Goal: Task Accomplishment & Management: Manage account settings

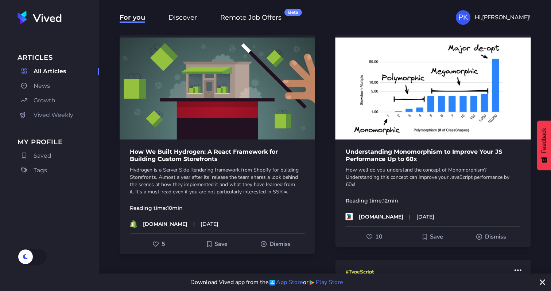
scroll to position [44, 0]
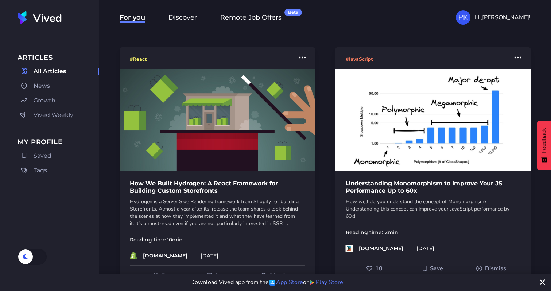
click at [55, 99] on span "Growth" at bounding box center [45, 100] width 22 height 9
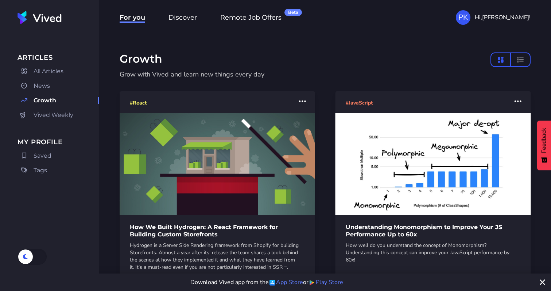
click at [518, 19] on span "Hi, Piotrek !" at bounding box center [503, 17] width 56 height 9
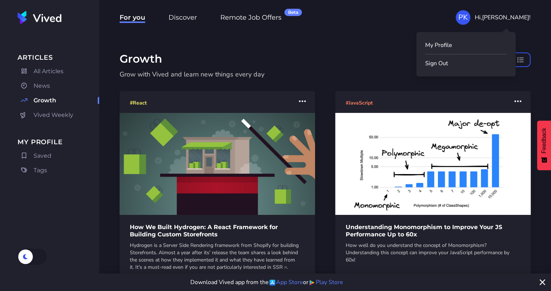
click at [462, 48] on link "My Profile" at bounding box center [466, 45] width 82 height 9
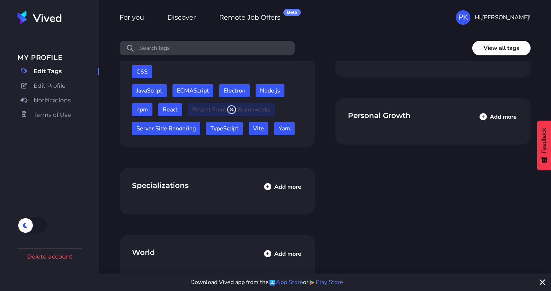
scroll to position [43, 0]
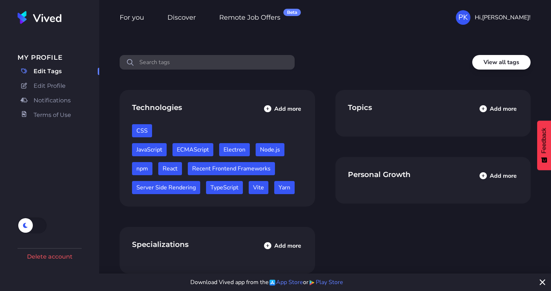
click at [276, 249] on button "Add more" at bounding box center [282, 246] width 43 height 16
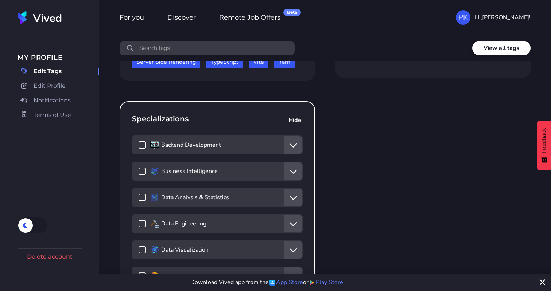
scroll to position [175, 0]
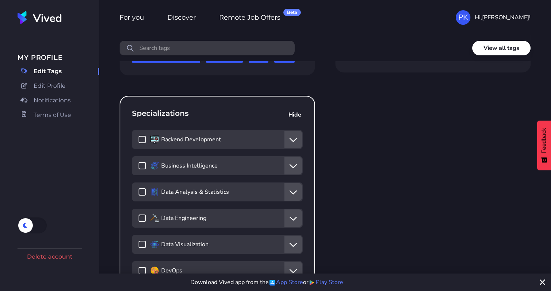
click at [137, 139] on div "Backend Development" at bounding box center [217, 139] width 171 height 19
click at [143, 141] on icon at bounding box center [142, 139] width 7 height 10
click at [139, 136] on input "Backend Development" at bounding box center [138, 136] width 0 height 0
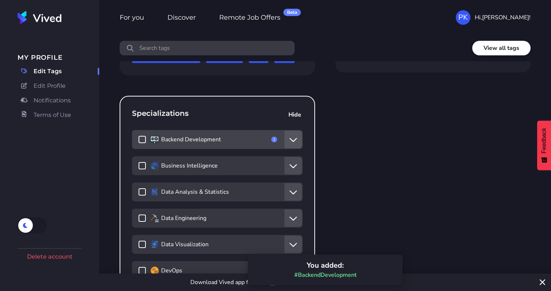
drag, startPoint x: 143, startPoint y: 141, endPoint x: 157, endPoint y: 144, distance: 14.4
click at [143, 141] on icon at bounding box center [142, 139] width 7 height 10
click at [139, 136] on input "Backend Development" at bounding box center [138, 136] width 0 height 0
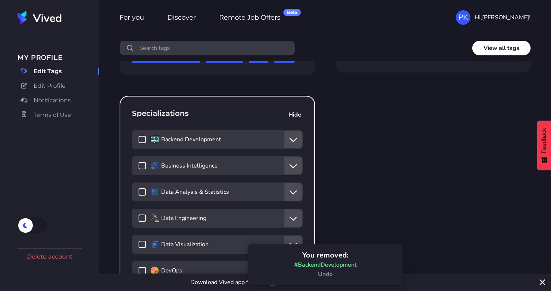
click at [288, 140] on button "Show nested tags" at bounding box center [292, 139] width 17 height 17
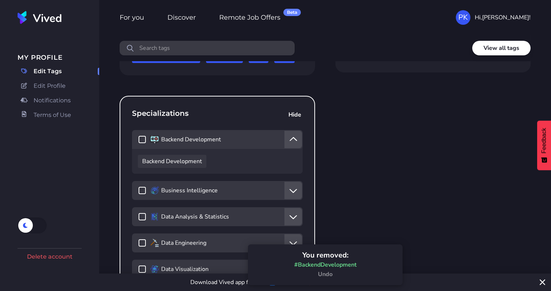
drag, startPoint x: 288, startPoint y: 140, endPoint x: 279, endPoint y: 143, distance: 9.5
click at [289, 140] on button "Hide nested tags" at bounding box center [292, 139] width 17 height 17
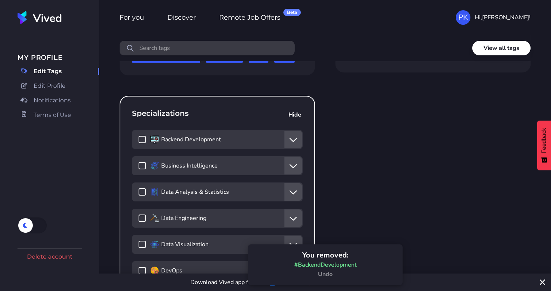
click at [141, 141] on icon at bounding box center [142, 139] width 7 height 10
click at [139, 136] on input "Backend Development" at bounding box center [138, 136] width 0 height 0
checkbox input "****"
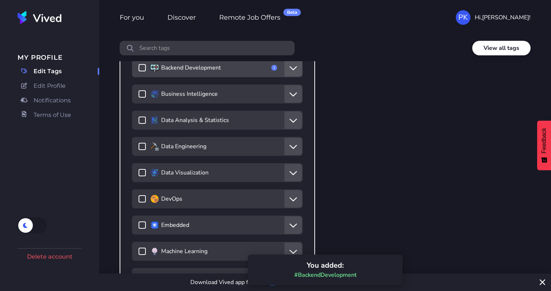
scroll to position [262, 0]
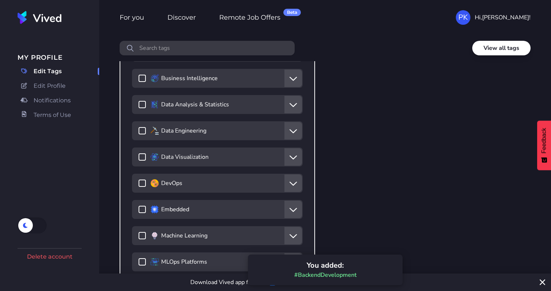
click at [294, 159] on icon "Show nested tags" at bounding box center [293, 157] width 8 height 12
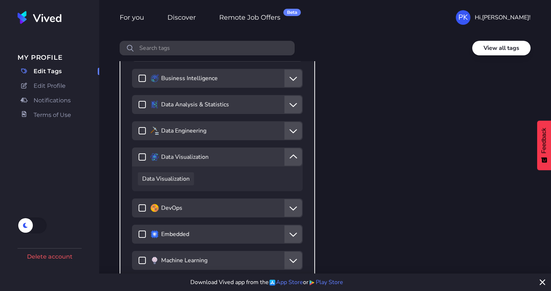
click at [294, 159] on icon "Hide nested tags" at bounding box center [293, 157] width 8 height 12
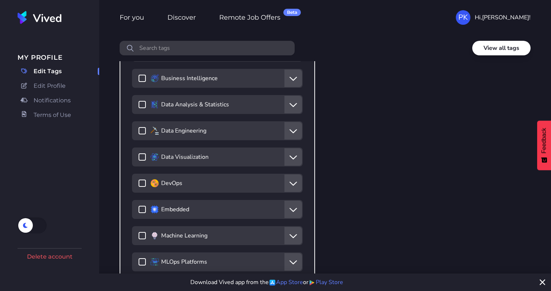
click at [146, 156] on div "Data Visualization" at bounding box center [217, 157] width 171 height 19
click at [143, 157] on icon at bounding box center [142, 157] width 7 height 10
click at [139, 153] on input "Data Visualization" at bounding box center [138, 153] width 0 height 0
checkbox input "****"
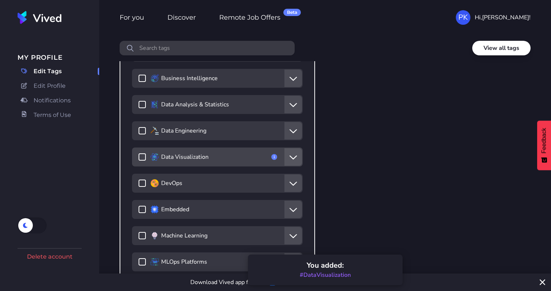
click at [297, 208] on button "Show nested tags" at bounding box center [292, 209] width 17 height 17
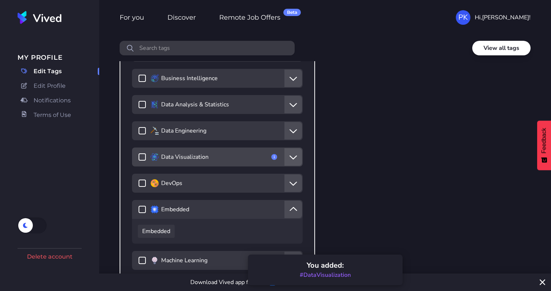
click at [297, 208] on button "Hide nested tags" at bounding box center [292, 209] width 17 height 17
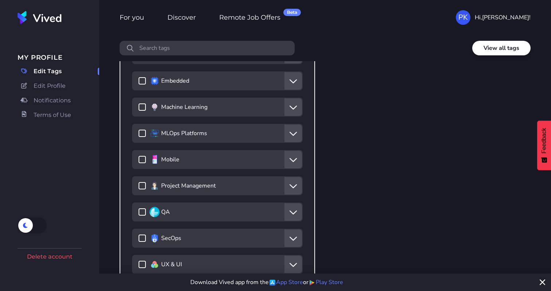
scroll to position [437, 0]
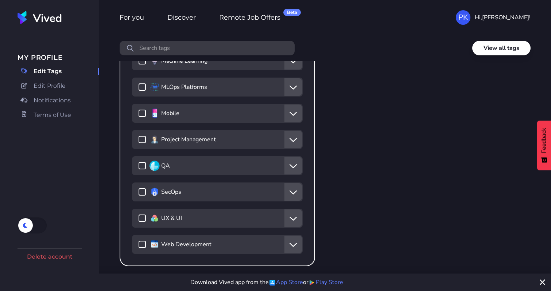
click at [134, 217] on div "UX & UI" at bounding box center [217, 218] width 171 height 19
click at [138, 217] on div "UX & UI" at bounding box center [217, 218] width 171 height 19
click at [141, 243] on icon at bounding box center [142, 244] width 7 height 10
click at [139, 241] on input "Web Development" at bounding box center [138, 241] width 0 height 0
checkbox input "****"
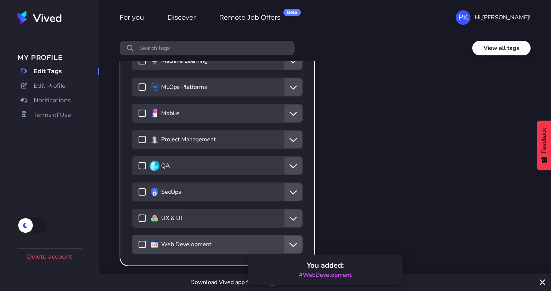
click at [141, 219] on icon at bounding box center [142, 218] width 7 height 10
click at [139, 215] on input "UX & UI" at bounding box center [138, 214] width 0 height 0
checkbox input "****"
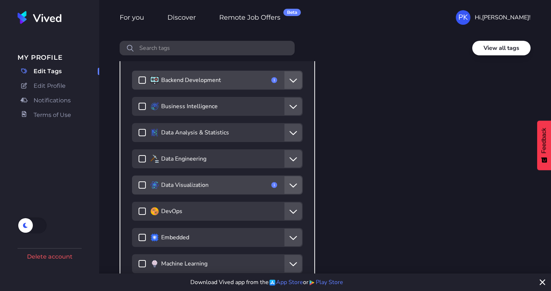
scroll to position [218, 0]
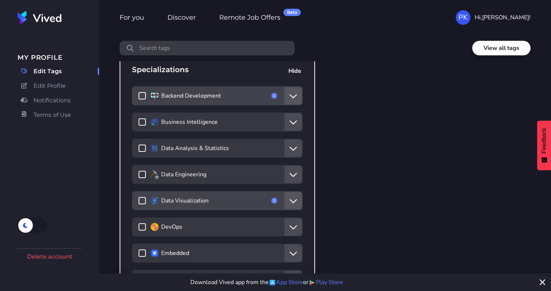
click at [140, 226] on icon at bounding box center [142, 227] width 7 height 10
click at [139, 223] on input "DevOps" at bounding box center [138, 223] width 0 height 0
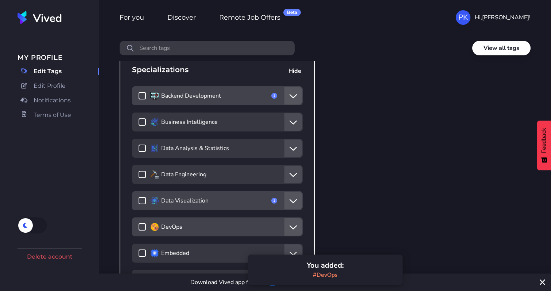
click at [140, 226] on icon at bounding box center [142, 227] width 7 height 10
click at [139, 223] on input "DevOps" at bounding box center [138, 223] width 0 height 0
checkbox input "*****"
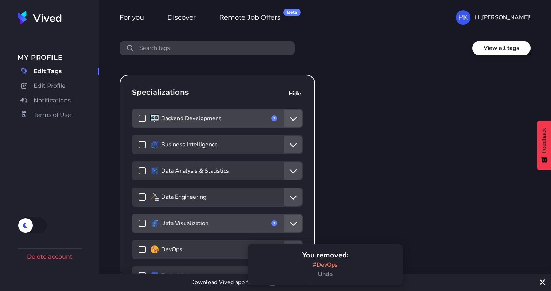
scroll to position [175, 0]
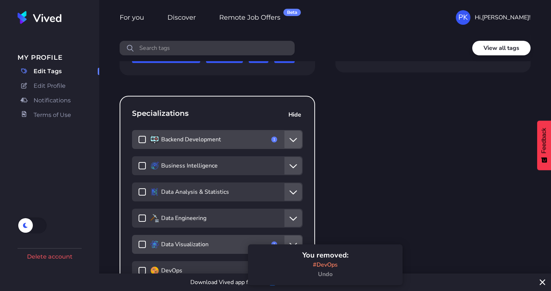
click at [301, 215] on button "Show nested tags" at bounding box center [292, 218] width 17 height 17
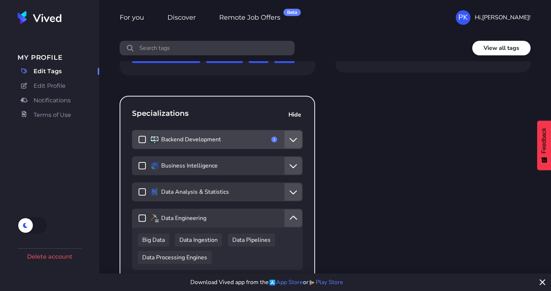
click at [299, 216] on button "Hide nested tags" at bounding box center [292, 218] width 17 height 17
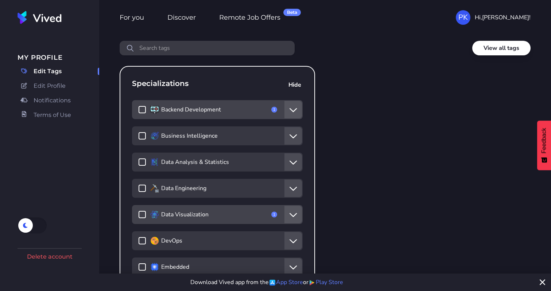
scroll to position [262, 0]
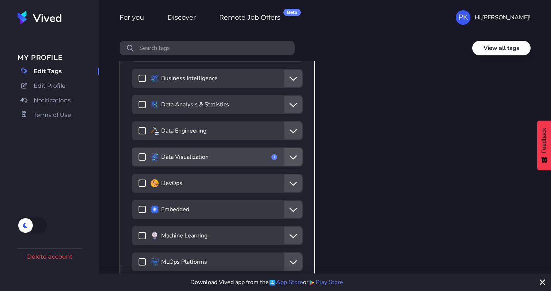
click at [296, 184] on icon "Show nested tags" at bounding box center [293, 184] width 8 height 12
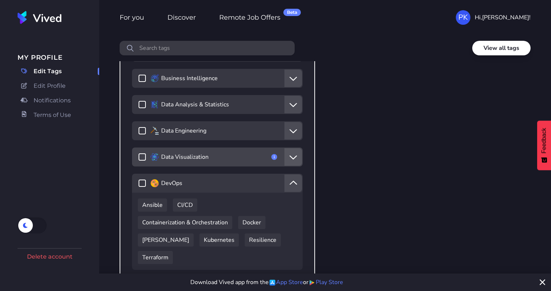
click at [295, 183] on icon "Hide nested tags" at bounding box center [293, 184] width 8 height 12
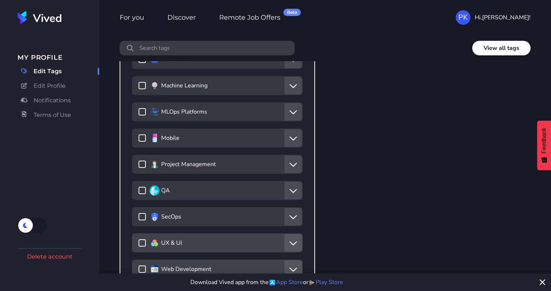
scroll to position [481, 0]
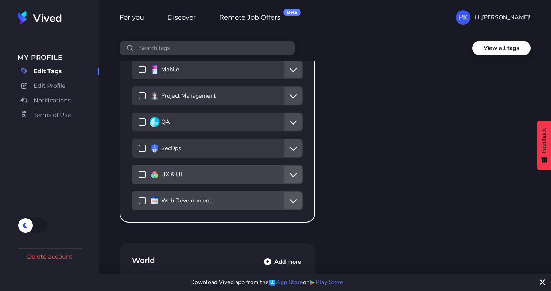
click at [294, 194] on button "Show nested tags" at bounding box center [292, 200] width 17 height 17
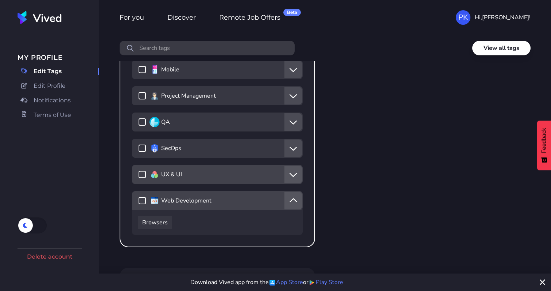
click at [294, 199] on icon "Hide nested tags" at bounding box center [293, 201] width 8 height 12
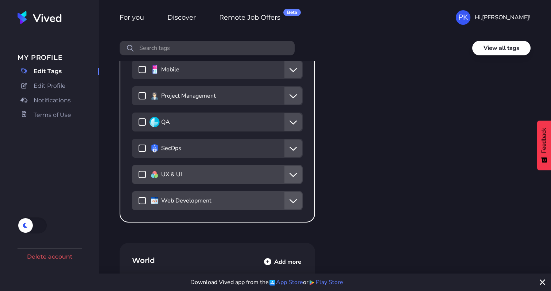
click at [289, 182] on button "Show nested tags" at bounding box center [292, 174] width 17 height 17
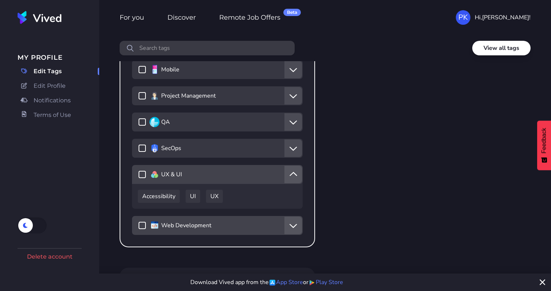
click at [289, 182] on button "Hide nested tags" at bounding box center [292, 174] width 17 height 17
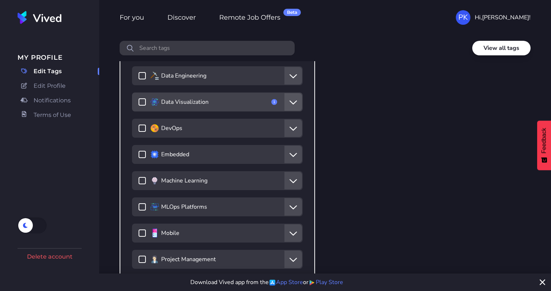
scroll to position [262, 0]
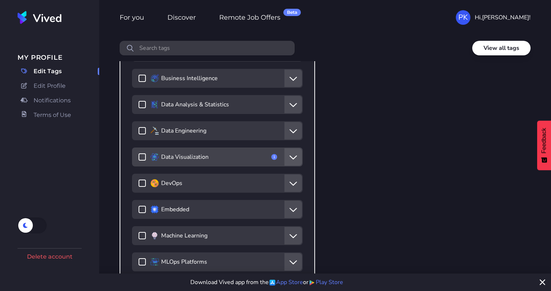
click at [300, 162] on button "Show nested tags" at bounding box center [292, 156] width 17 height 17
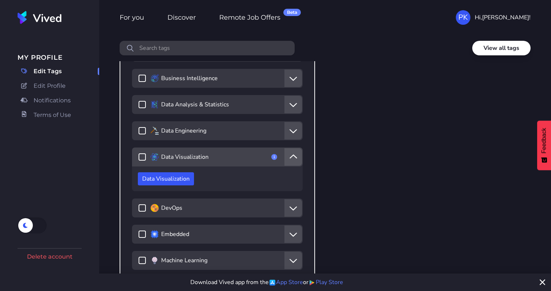
click at [300, 162] on button "Hide nested tags" at bounding box center [292, 156] width 17 height 17
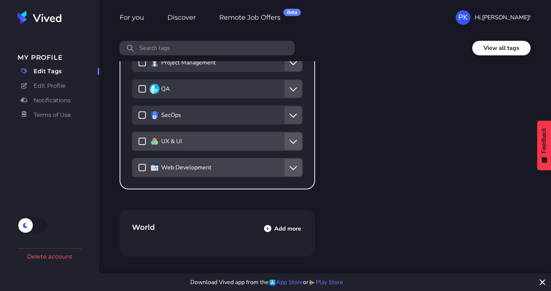
scroll to position [517, 0]
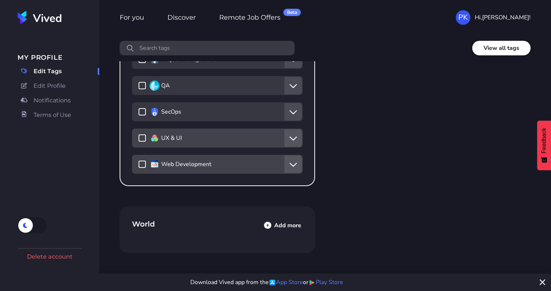
click at [279, 220] on button "Add more" at bounding box center [282, 226] width 43 height 16
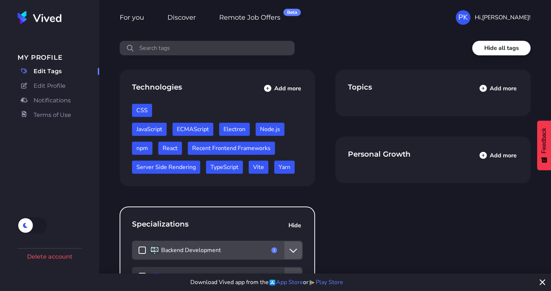
scroll to position [20, 0]
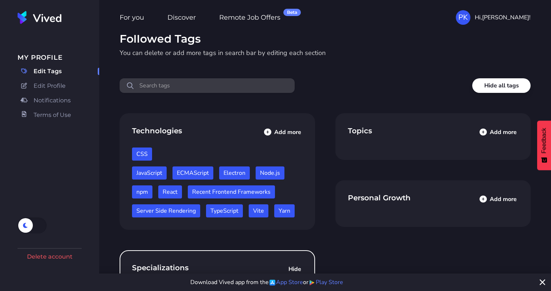
click at [491, 132] on button "Add more" at bounding box center [497, 132] width 43 height 16
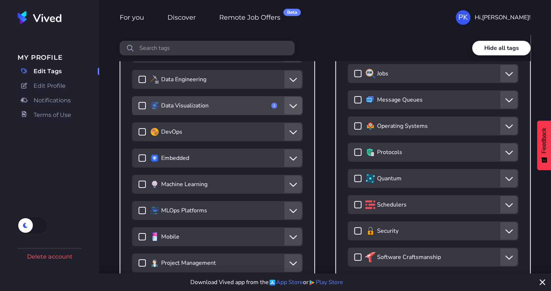
scroll to position [370, 0]
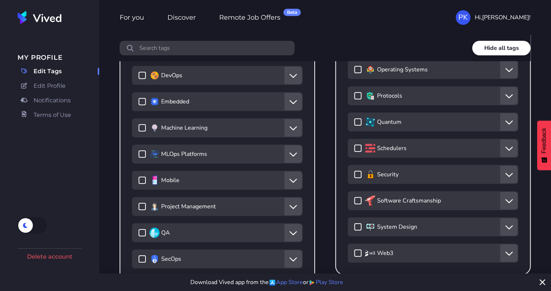
click at [506, 201] on icon "Show nested tags" at bounding box center [509, 201] width 8 height 12
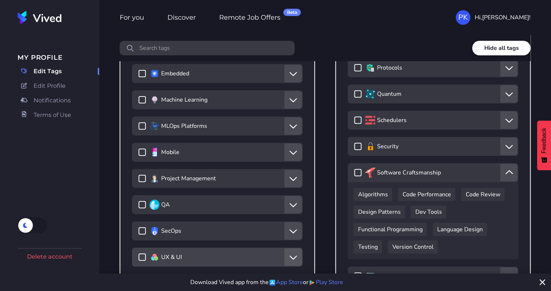
scroll to position [414, 0]
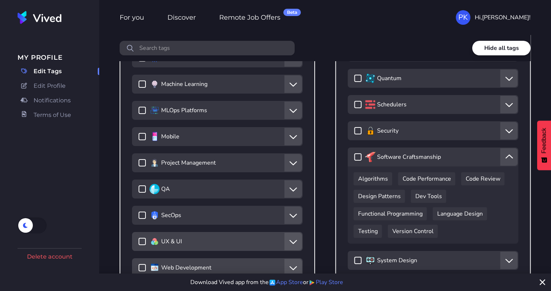
click at [352, 159] on div "Software Craftsmanship" at bounding box center [433, 157] width 170 height 19
click at [356, 159] on icon at bounding box center [358, 157] width 7 height 10
click at [354, 153] on input "Software Craftsmanship" at bounding box center [354, 153] width 0 height 0
checkbox input "****"
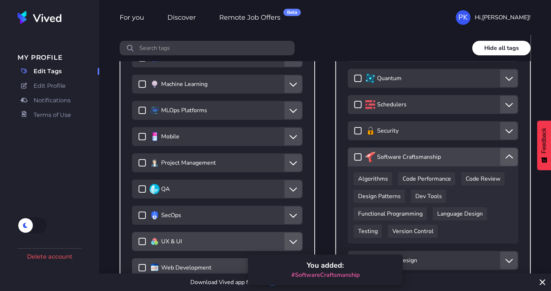
click at [507, 159] on icon "Hide nested tags" at bounding box center [509, 157] width 8 height 12
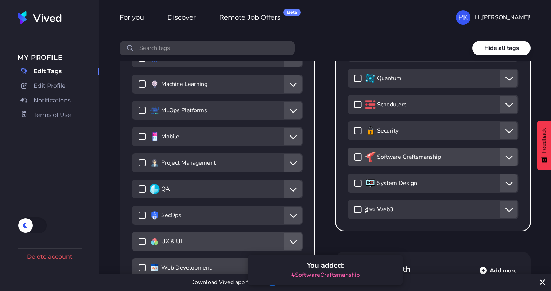
click at [503, 211] on button "Show nested tags" at bounding box center [508, 209] width 17 height 17
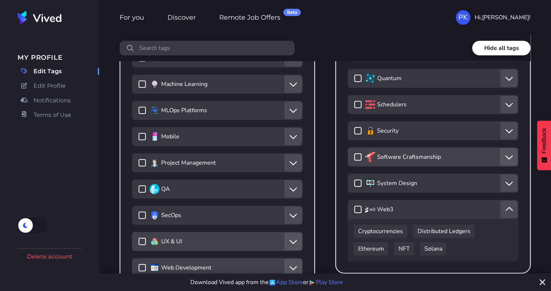
scroll to position [457, 0]
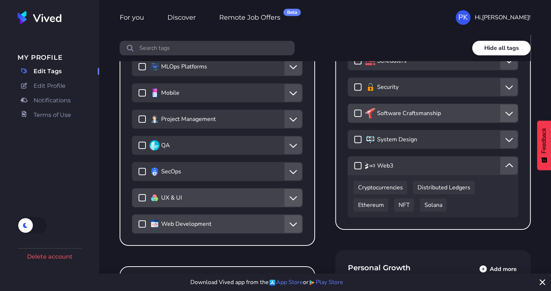
click at [507, 145] on icon "Show nested tags" at bounding box center [509, 140] width 8 height 12
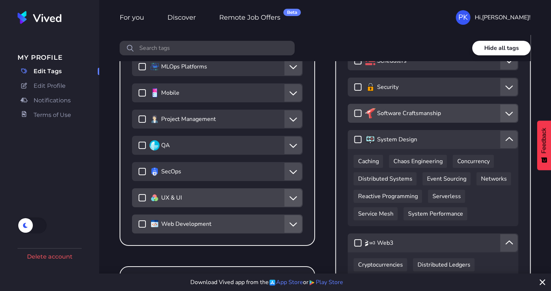
click at [503, 146] on button "Hide nested tags" at bounding box center [508, 139] width 17 height 17
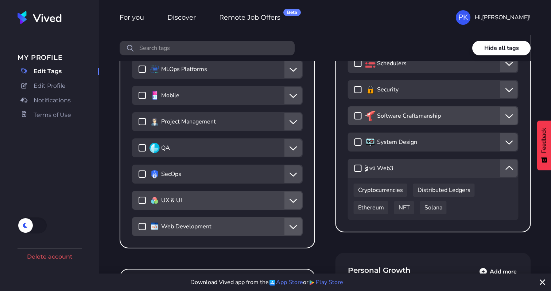
scroll to position [370, 0]
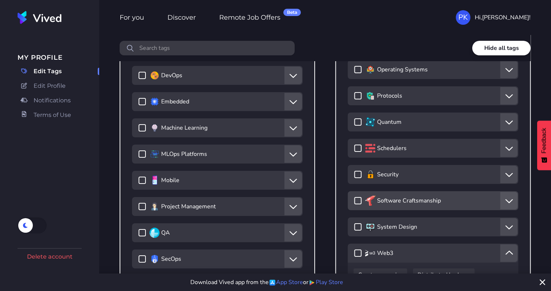
click at [504, 201] on button "Show nested tags" at bounding box center [508, 200] width 17 height 17
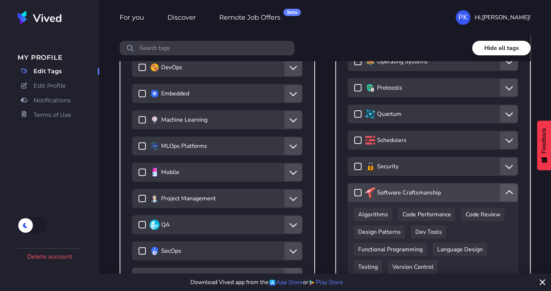
scroll to position [326, 0]
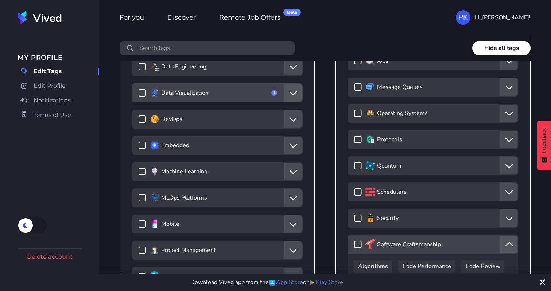
click at [507, 159] on button "Show nested tags" at bounding box center [508, 165] width 17 height 17
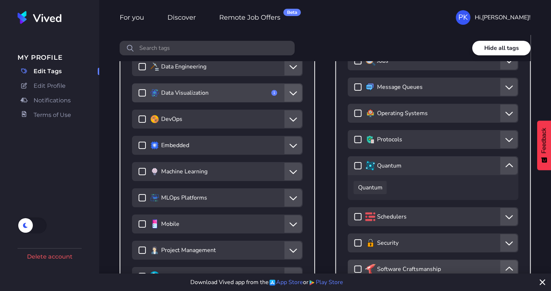
click at [507, 161] on icon "Hide nested tags" at bounding box center [509, 166] width 8 height 12
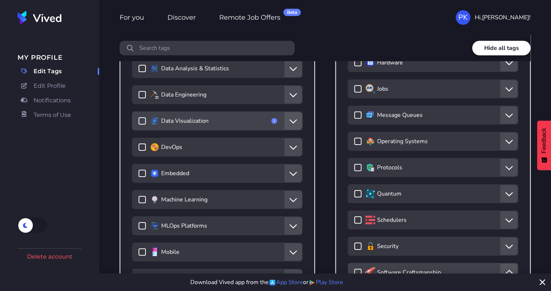
scroll to position [282, 0]
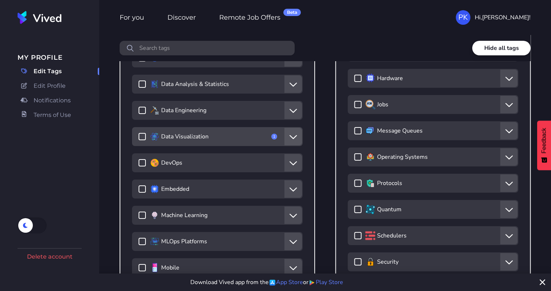
click at [518, 186] on div "Protocols" at bounding box center [433, 183] width 170 height 19
click at [514, 183] on button "Show nested tags" at bounding box center [508, 183] width 17 height 17
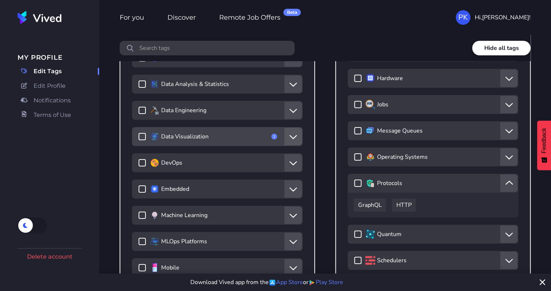
click at [514, 183] on button "Hide nested tags" at bounding box center [508, 183] width 17 height 17
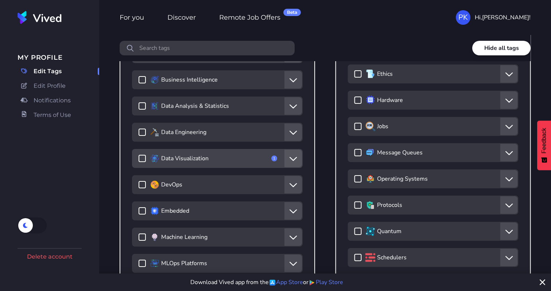
scroll to position [239, 0]
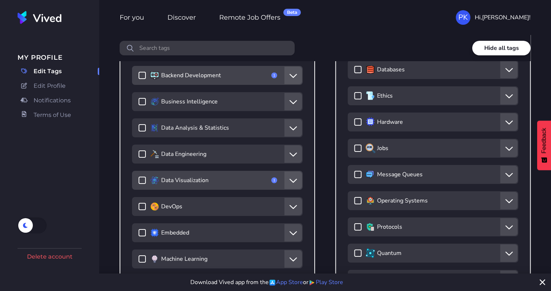
click at [503, 200] on button "Show nested tags" at bounding box center [508, 200] width 17 height 17
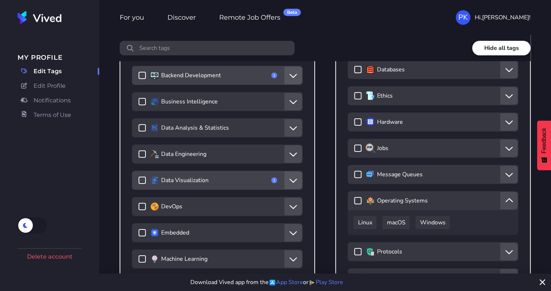
click at [503, 200] on button "Hide nested tags" at bounding box center [508, 200] width 17 height 17
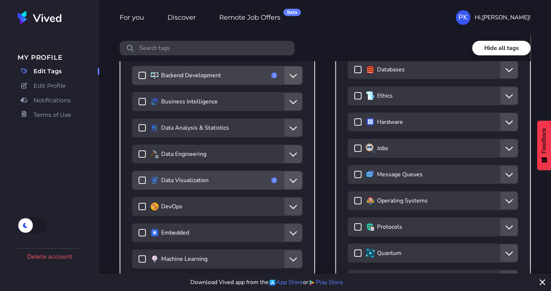
click at [504, 173] on button "Show nested tags" at bounding box center [508, 174] width 17 height 17
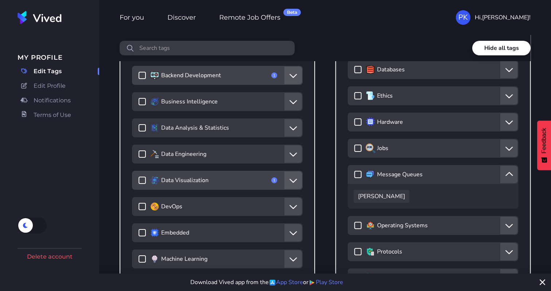
click at [504, 173] on button "Hide nested tags" at bounding box center [508, 174] width 17 height 17
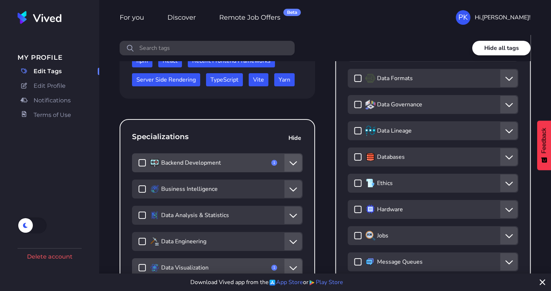
scroll to position [108, 0]
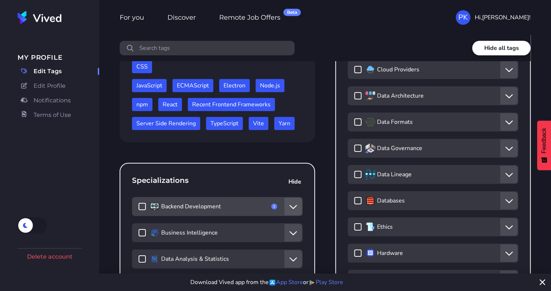
click at [511, 203] on icon "Show nested tags" at bounding box center [509, 201] width 8 height 12
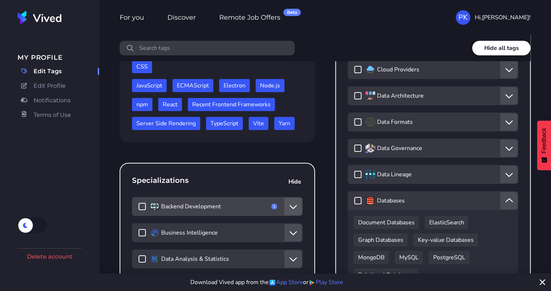
click at [510, 198] on icon "Hide nested tags" at bounding box center [509, 201] width 8 height 12
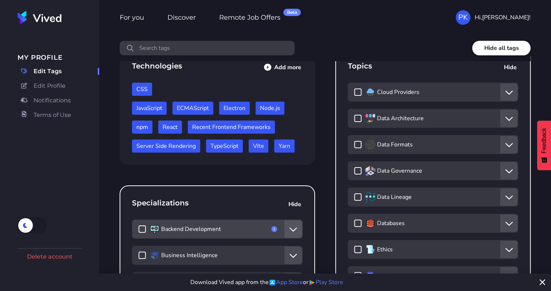
scroll to position [64, 0]
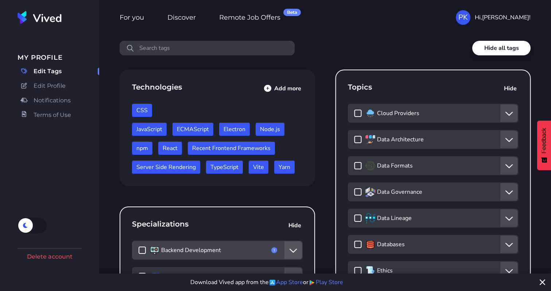
click at [511, 143] on icon "Show nested tags" at bounding box center [509, 140] width 8 height 12
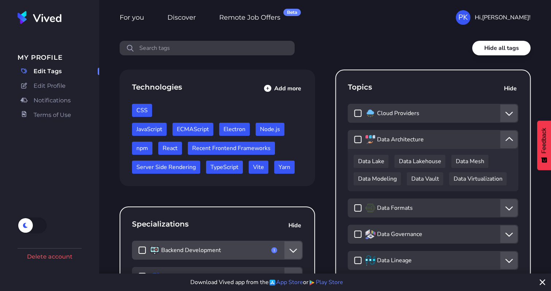
click at [511, 143] on icon "Hide nested tags" at bounding box center [509, 140] width 8 height 12
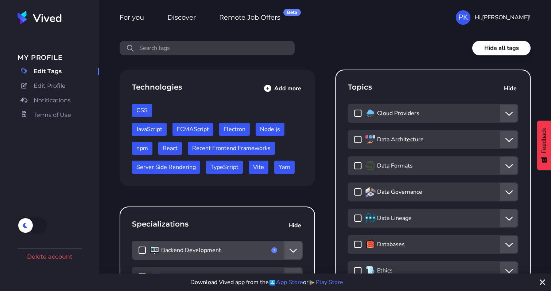
click at [510, 165] on icon "Show nested tags" at bounding box center [509, 166] width 8 height 12
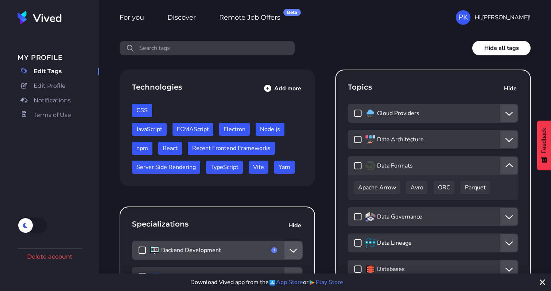
click at [510, 165] on icon "Hide nested tags" at bounding box center [509, 166] width 8 height 12
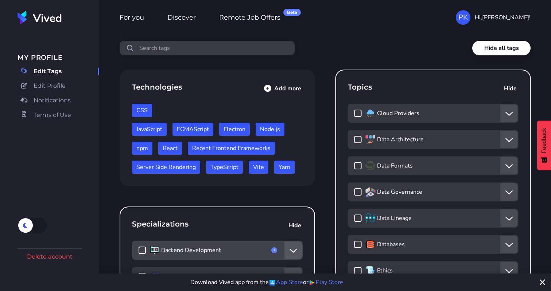
click at [508, 119] on button "Show nested tags" at bounding box center [508, 113] width 17 height 17
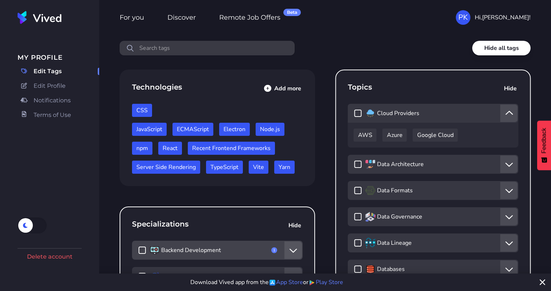
click at [508, 119] on button "Hide nested tags" at bounding box center [508, 113] width 17 height 17
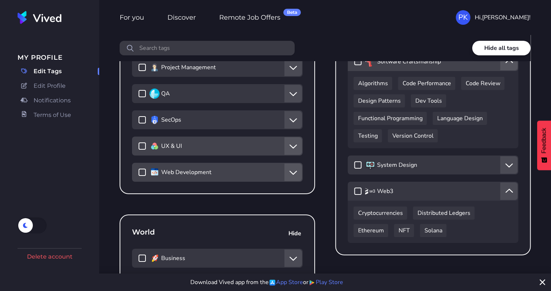
scroll to position [589, 0]
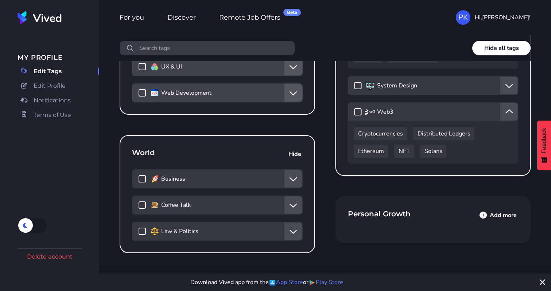
click at [481, 214] on icon "Add more" at bounding box center [482, 215] width 7 height 10
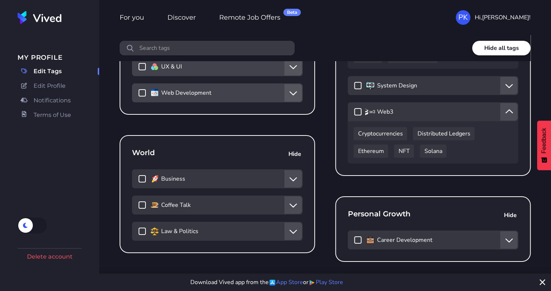
click at [516, 241] on button "Show nested tags" at bounding box center [508, 239] width 17 height 17
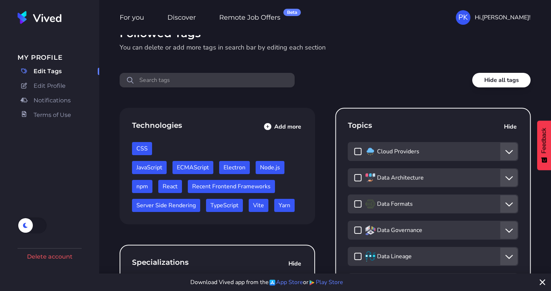
scroll to position [0, 0]
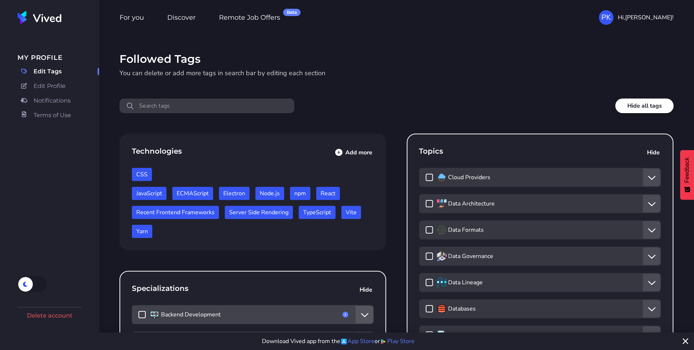
click at [46, 86] on span "Edit Profile" at bounding box center [50, 86] width 32 height 9
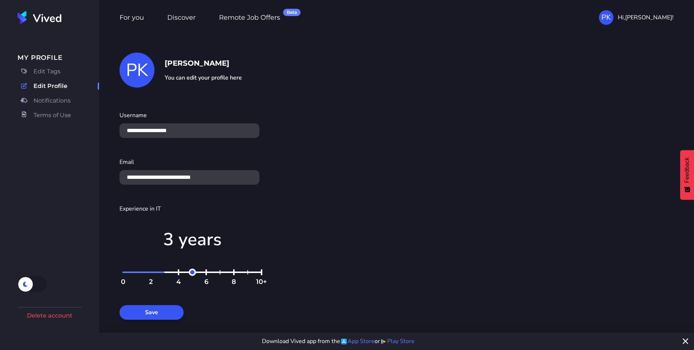
click at [47, 74] on span "Edit Tags" at bounding box center [47, 71] width 27 height 9
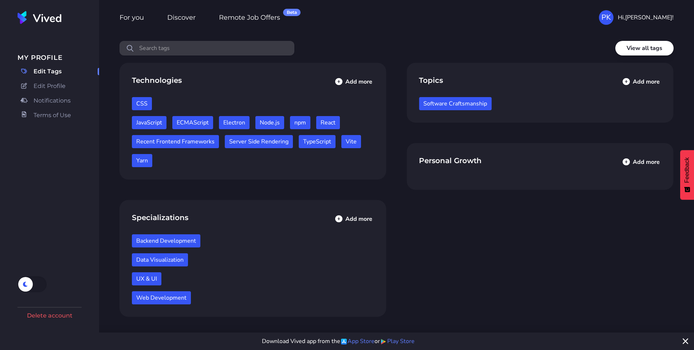
scroll to position [143, 0]
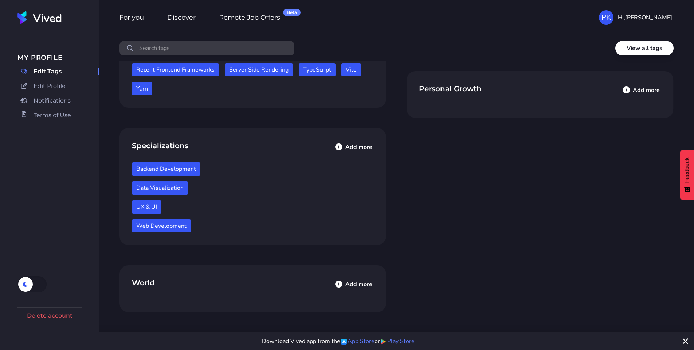
click at [355, 150] on button "Add more" at bounding box center [353, 147] width 43 height 16
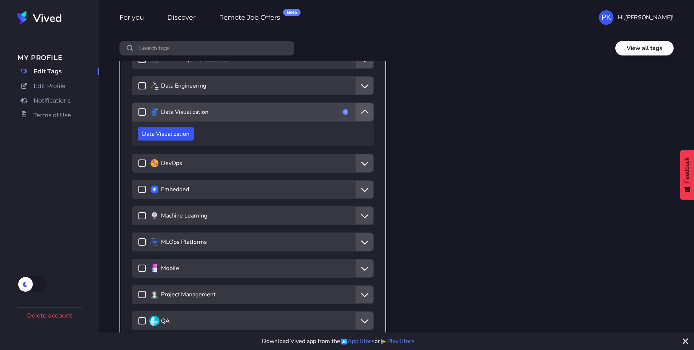
scroll to position [274, 0]
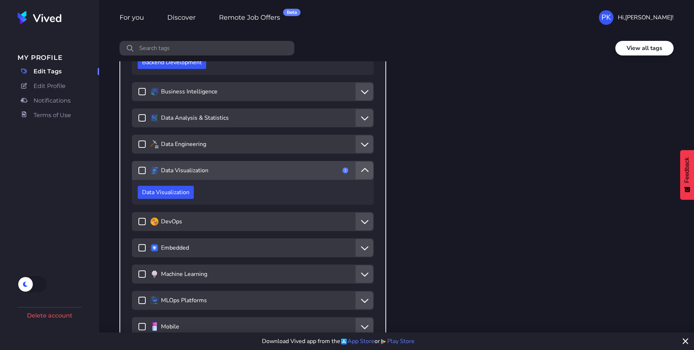
click at [371, 147] on button "Show nested tags" at bounding box center [364, 143] width 17 height 17
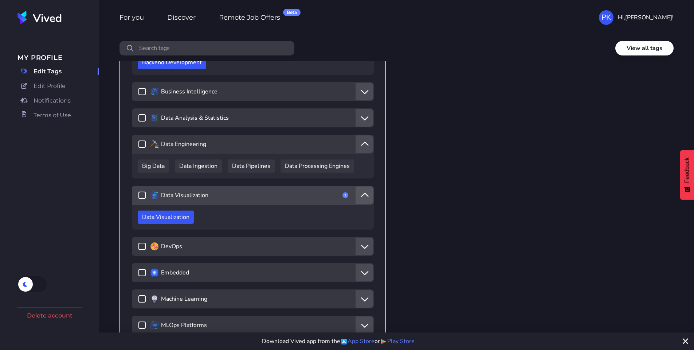
click at [371, 148] on button "Hide nested tags" at bounding box center [364, 143] width 17 height 17
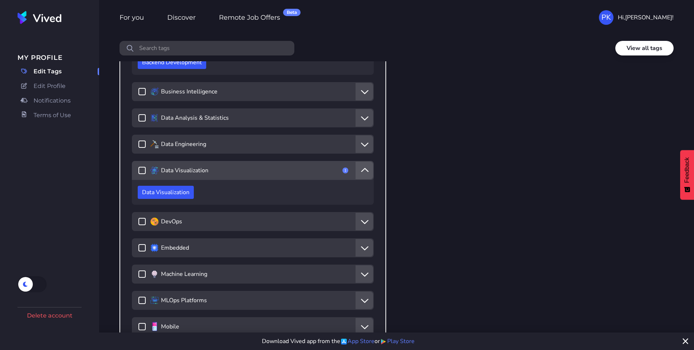
click at [367, 129] on div "Backend Development 1 Backend Development Business Intelligence Data Analysis &…" at bounding box center [253, 273] width 254 height 485
click at [366, 123] on icon "Show nested tags" at bounding box center [365, 118] width 8 height 12
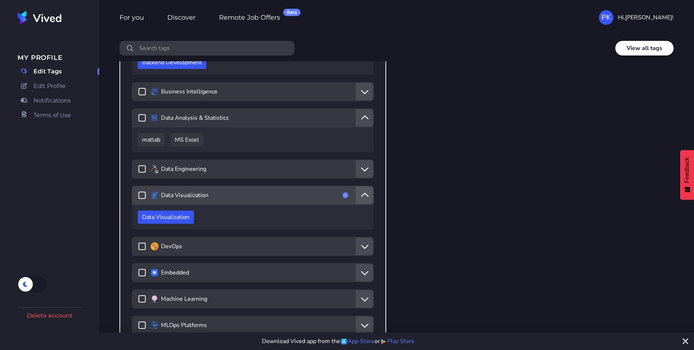
click at [366, 123] on icon "Hide nested tags" at bounding box center [365, 118] width 8 height 12
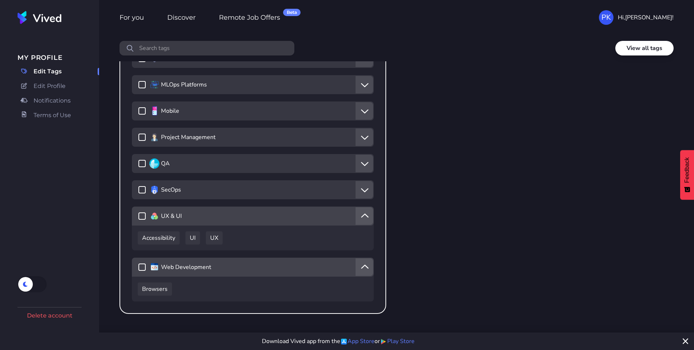
scroll to position [492, 0]
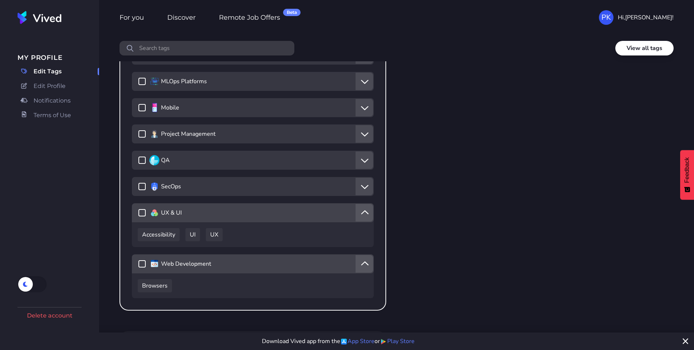
click at [362, 196] on div "Backend Development 1 Backend Development Business Intelligence Data Analysis &…" at bounding box center [253, 54] width 254 height 485
click at [361, 191] on icon "Show nested tags" at bounding box center [365, 186] width 8 height 12
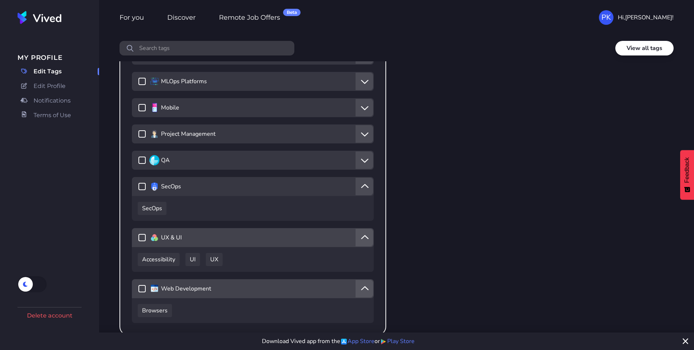
click at [361, 191] on icon "Hide nested tags" at bounding box center [365, 186] width 8 height 12
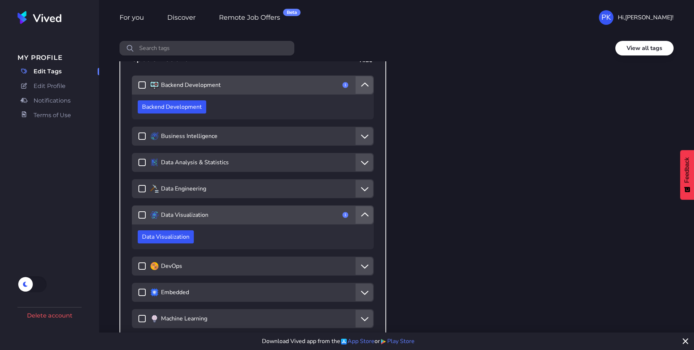
scroll to position [0, 0]
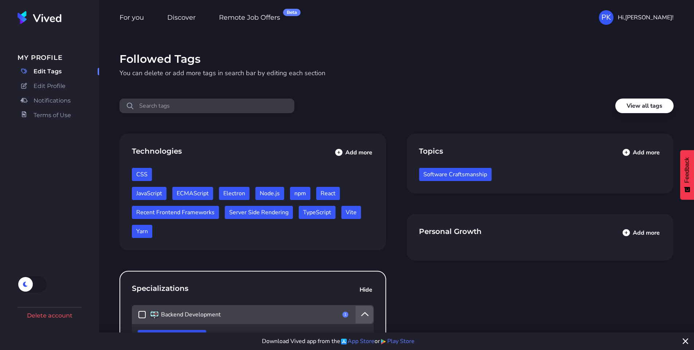
click at [54, 87] on span "Edit Profile" at bounding box center [50, 86] width 32 height 9
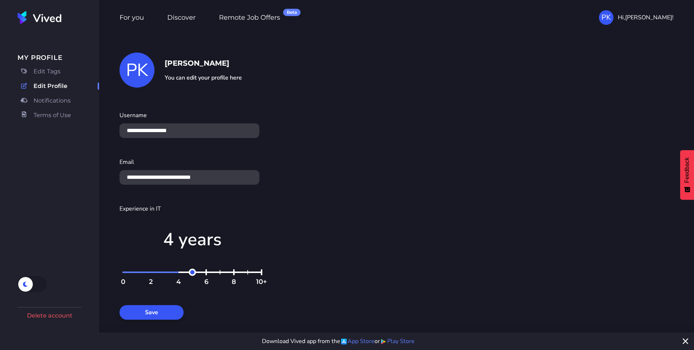
drag, startPoint x: 163, startPoint y: 271, endPoint x: 178, endPoint y: 272, distance: 14.6
type input "*"
click at [178, 272] on input "Experience in IT" at bounding box center [193, 276] width 146 height 16
click at [159, 291] on button "Save" at bounding box center [152, 312] width 64 height 15
click at [52, 106] on link "Notifications" at bounding box center [58, 101] width 82 height 12
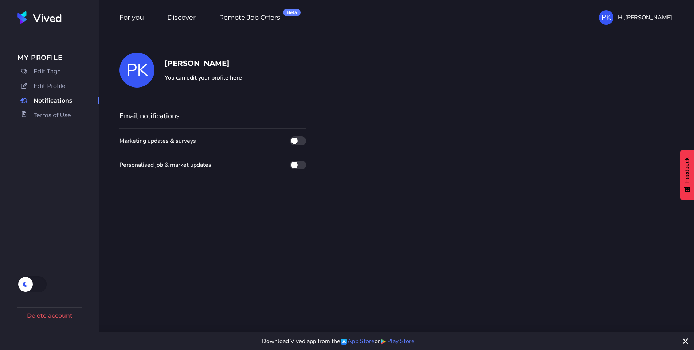
click at [48, 118] on span "Terms of Use" at bounding box center [53, 115] width 38 height 9
click at [39, 73] on span "Edit Tags" at bounding box center [47, 71] width 27 height 9
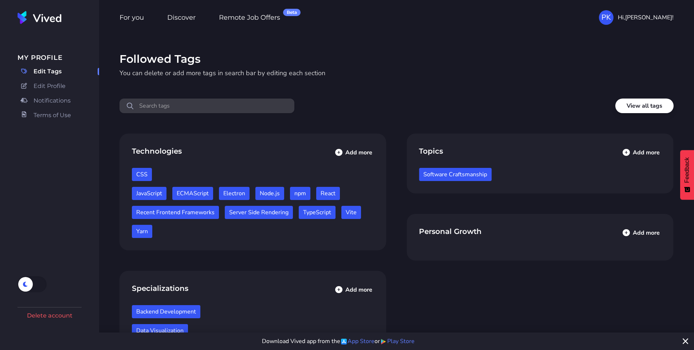
click at [40, 21] on img at bounding box center [39, 17] width 44 height 13
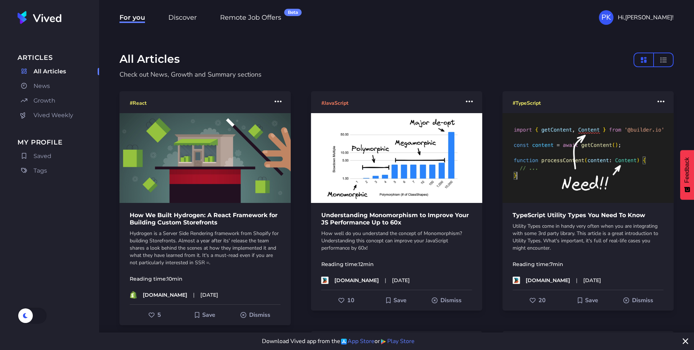
click at [550, 20] on div "For you Discover Remote Job Offers Beta PK Hi, Piotrek !" at bounding box center [396, 17] width 595 height 35
click at [550, 64] on button "compact layout" at bounding box center [664, 59] width 20 height 15
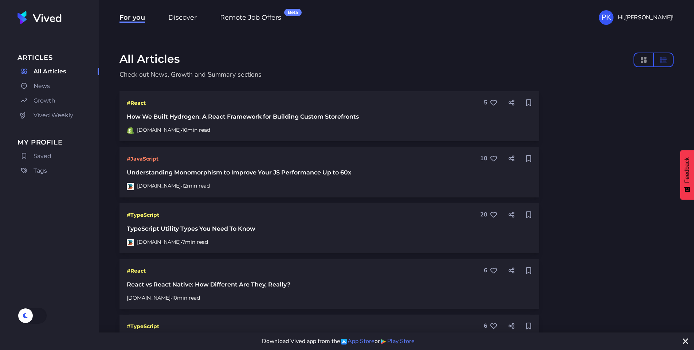
click at [550, 61] on icon "masonry layout" at bounding box center [643, 58] width 7 height 7
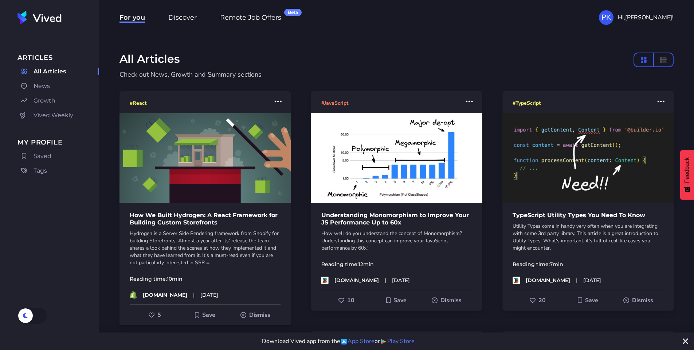
click at [550, 18] on span "Hi, Piotrek !" at bounding box center [646, 17] width 56 height 9
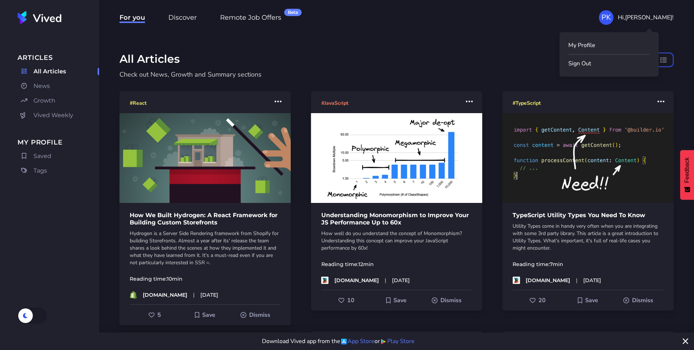
click at [550, 47] on link "My Profile" at bounding box center [610, 45] width 82 height 9
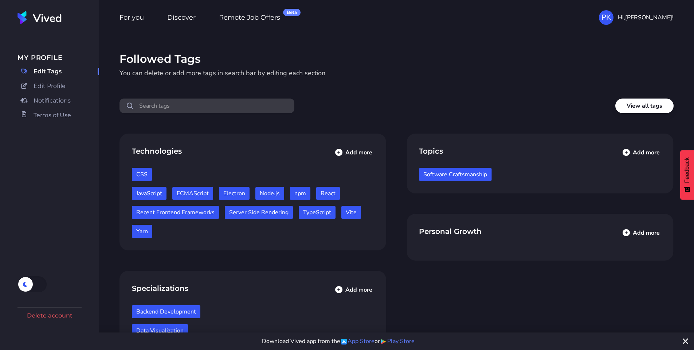
click at [41, 88] on span "Edit Profile" at bounding box center [50, 86] width 32 height 9
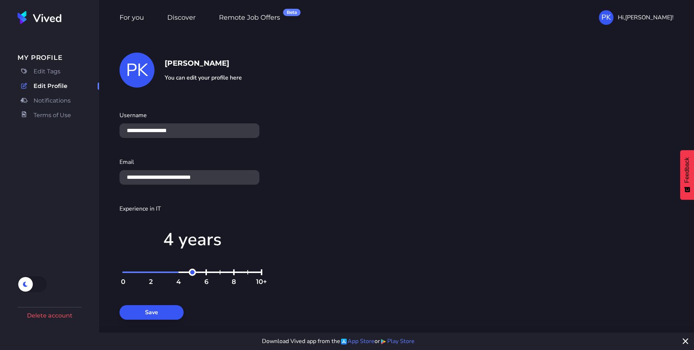
click at [59, 100] on span "Notifications" at bounding box center [52, 100] width 37 height 9
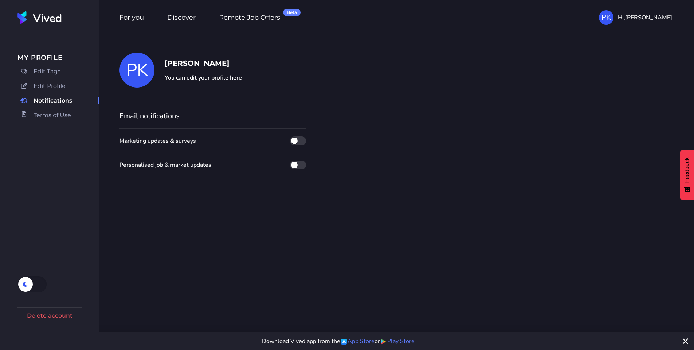
click at [42, 114] on span "Terms of Use" at bounding box center [53, 115] width 38 height 9
click at [46, 73] on span "Edit Tags" at bounding box center [47, 71] width 27 height 9
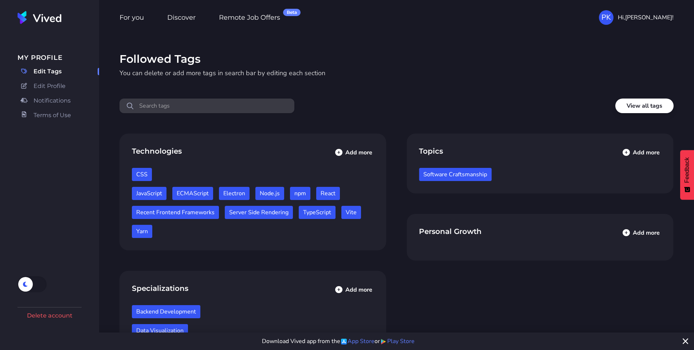
click at [41, 15] on img at bounding box center [39, 17] width 44 height 13
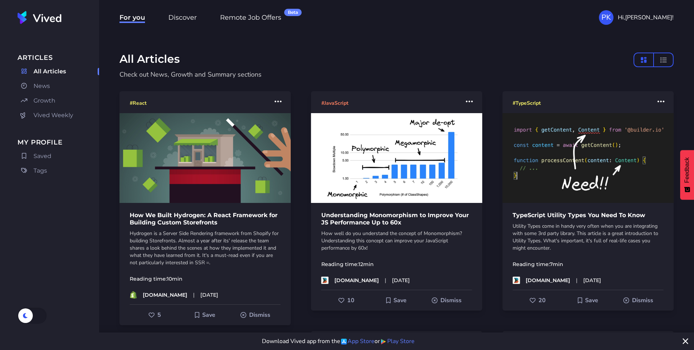
click at [48, 87] on span "News" at bounding box center [42, 86] width 16 height 9
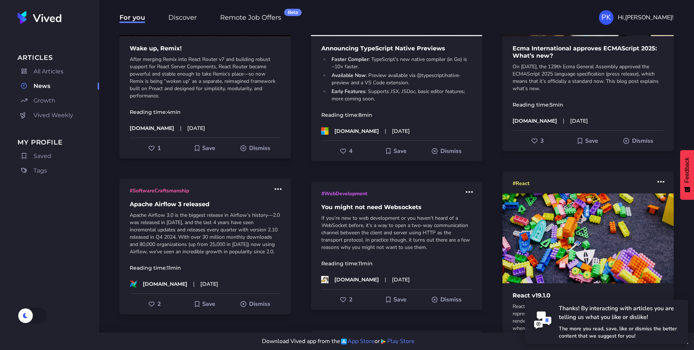
scroll to position [262, 0]
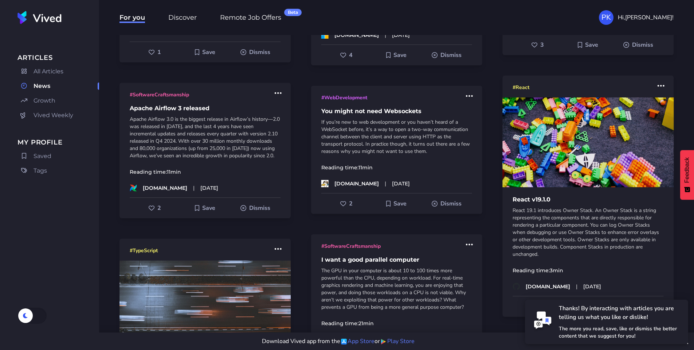
click at [34, 101] on span "Growth" at bounding box center [45, 100] width 22 height 9
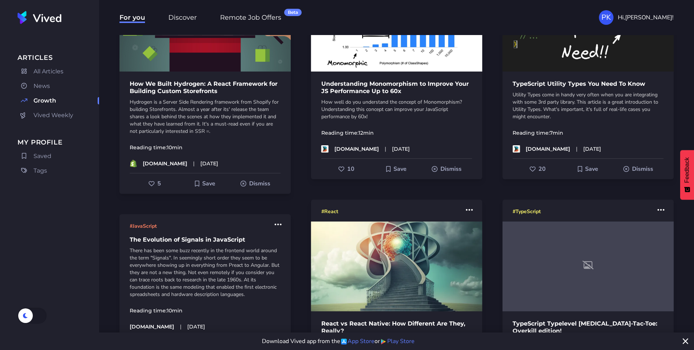
scroll to position [175, 0]
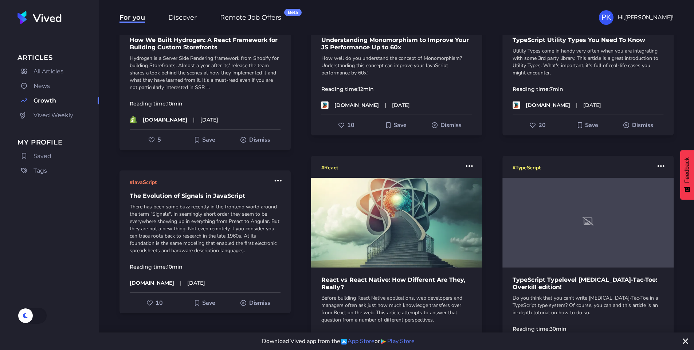
click at [47, 86] on span "News" at bounding box center [42, 86] width 16 height 9
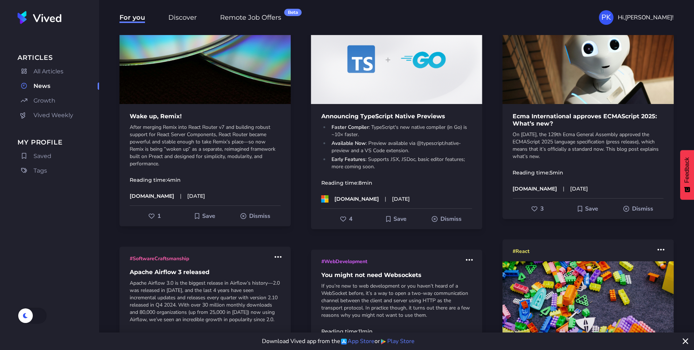
scroll to position [175, 0]
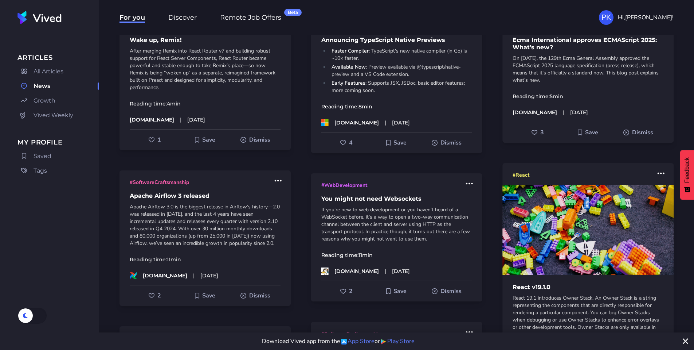
click at [31, 102] on link "Growth" at bounding box center [58, 101] width 82 height 12
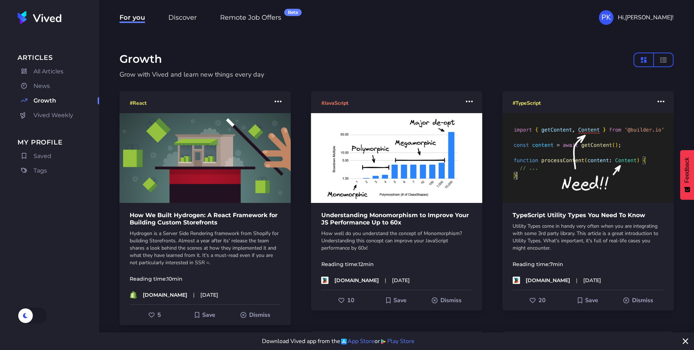
click at [33, 121] on link "Vived Weekly" at bounding box center [58, 115] width 82 height 12
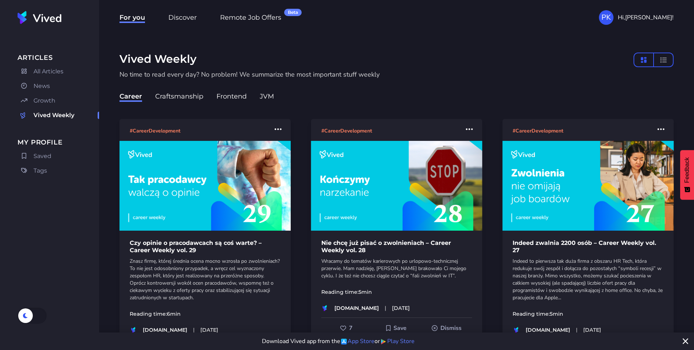
click at [41, 104] on span "Growth" at bounding box center [45, 100] width 22 height 9
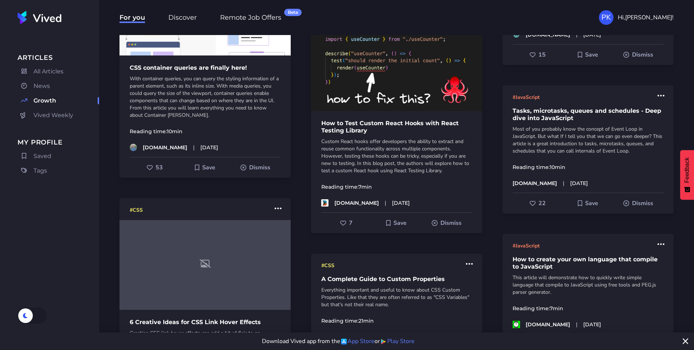
scroll to position [1487, 0]
